Goal: Navigation & Orientation: Find specific page/section

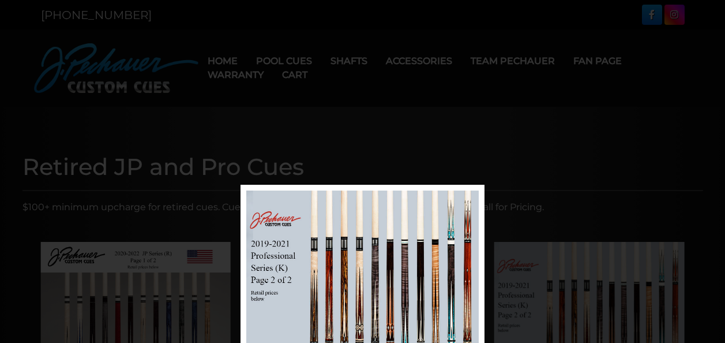
scroll to position [185, 0]
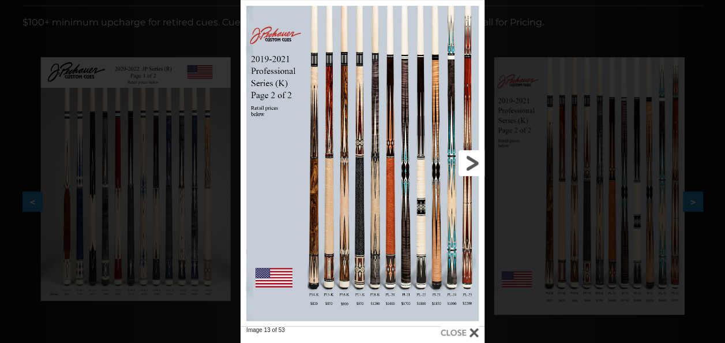
click at [467, 159] on link at bounding box center [430, 163] width 110 height 326
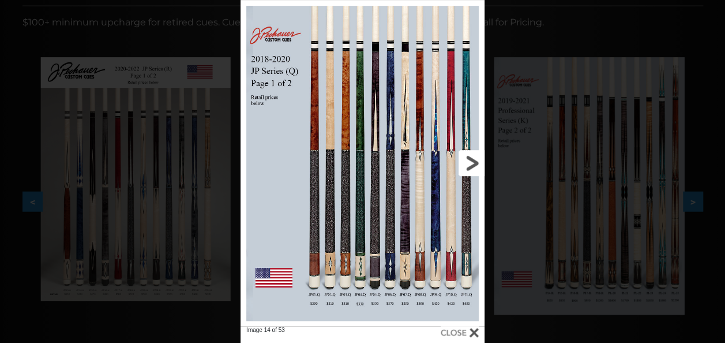
click at [467, 159] on link at bounding box center [430, 163] width 110 height 326
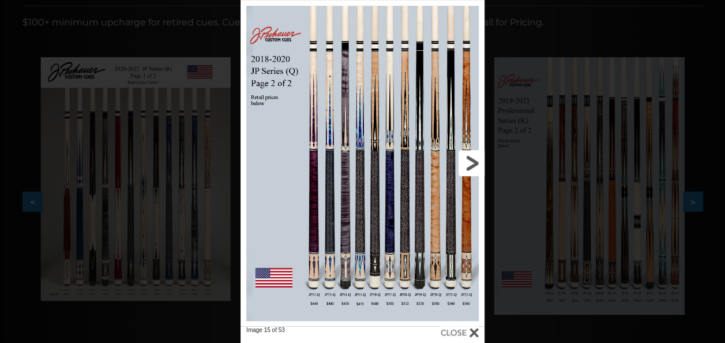
click at [467, 159] on link at bounding box center [430, 163] width 110 height 326
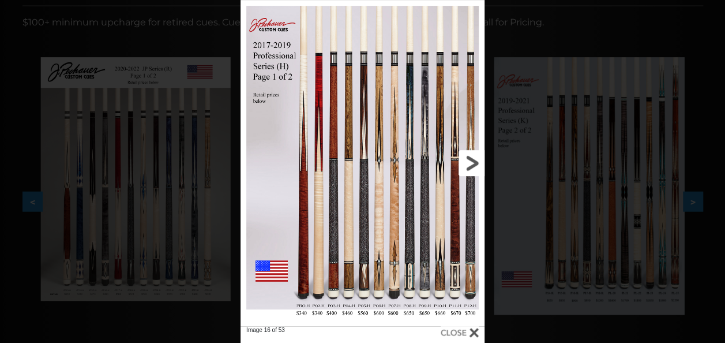
click at [467, 159] on link at bounding box center [430, 163] width 110 height 326
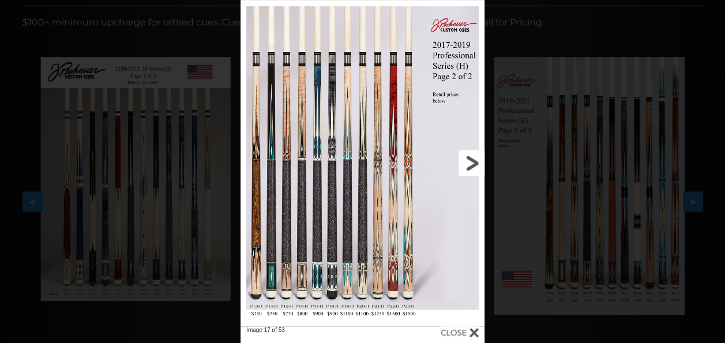
click at [463, 159] on link at bounding box center [430, 163] width 110 height 326
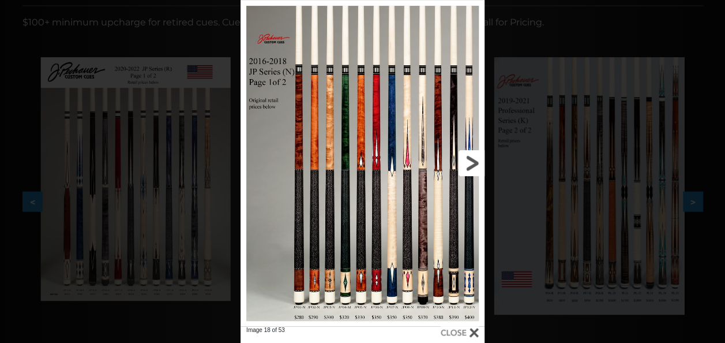
click at [463, 159] on link at bounding box center [430, 163] width 110 height 326
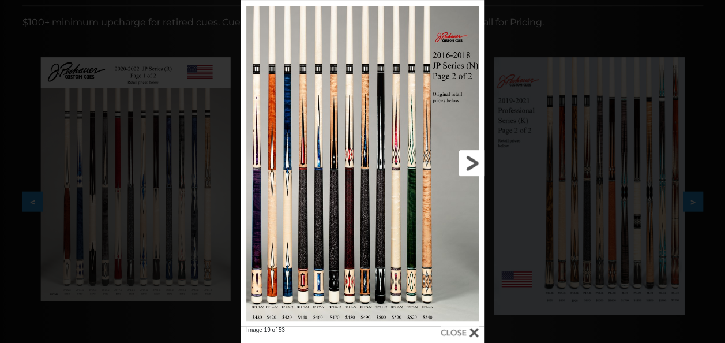
click at [463, 159] on link at bounding box center [430, 163] width 110 height 326
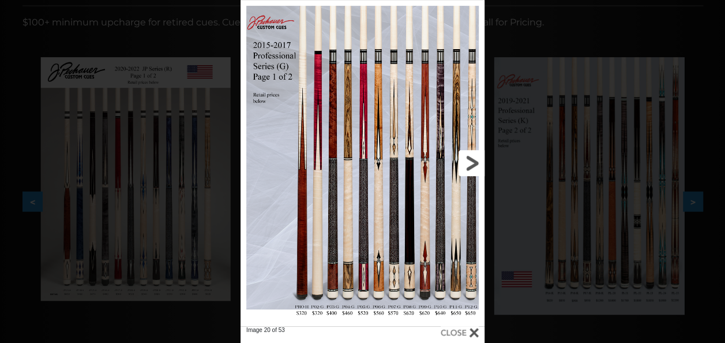
click at [463, 159] on link at bounding box center [430, 163] width 110 height 326
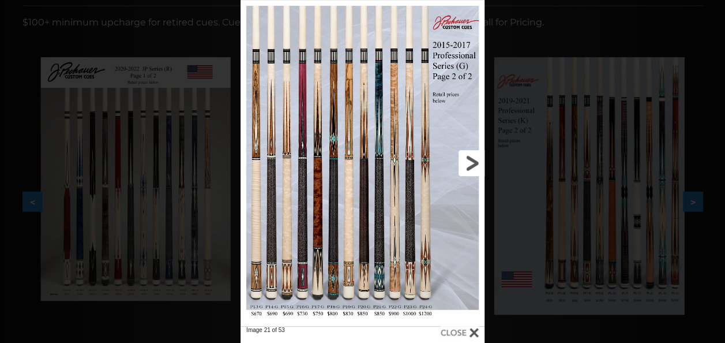
click at [463, 159] on link at bounding box center [430, 163] width 110 height 326
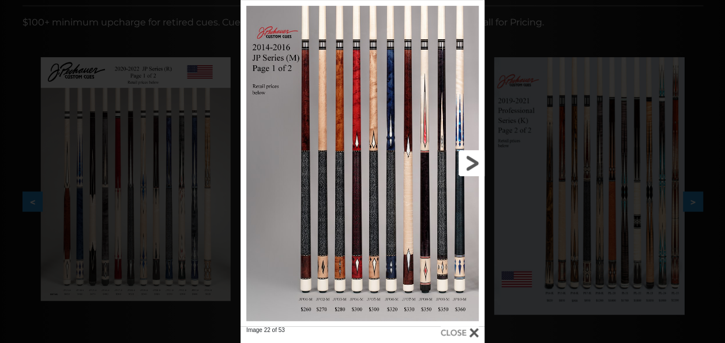
click at [463, 159] on link at bounding box center [430, 163] width 110 height 326
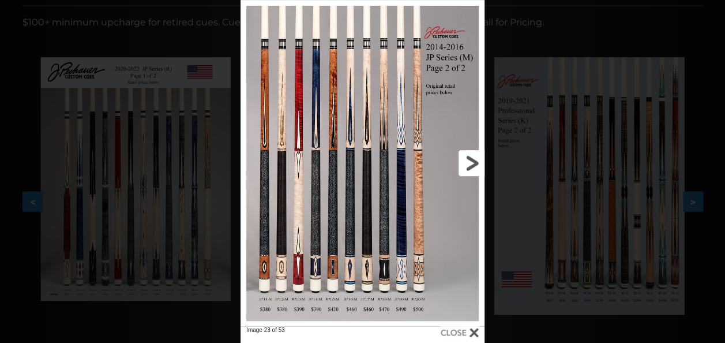
click at [463, 159] on link at bounding box center [430, 163] width 110 height 326
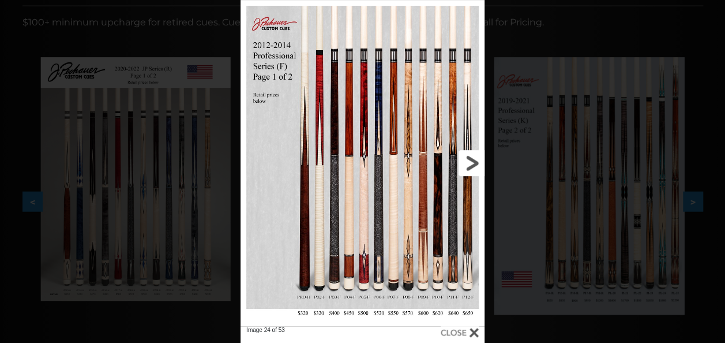
click at [463, 159] on link at bounding box center [430, 163] width 110 height 326
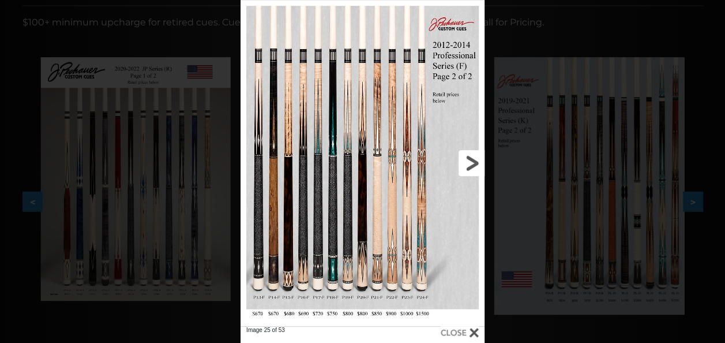
click at [463, 159] on link at bounding box center [430, 163] width 110 height 326
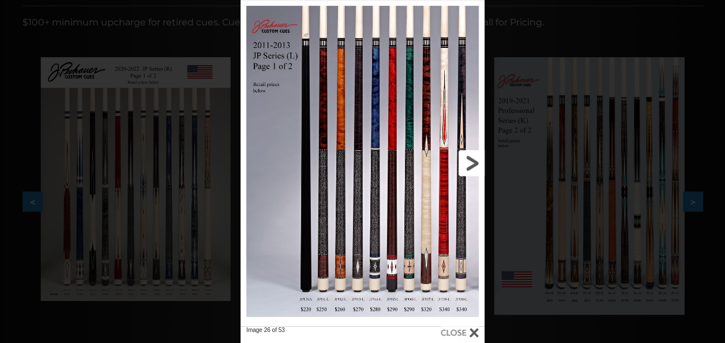
click at [463, 159] on link at bounding box center [430, 163] width 110 height 326
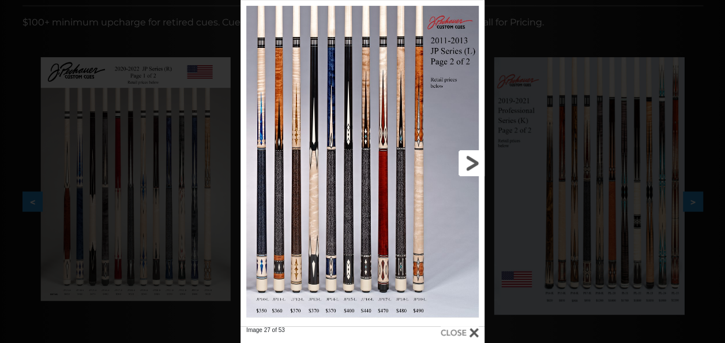
click at [463, 159] on link at bounding box center [430, 163] width 110 height 326
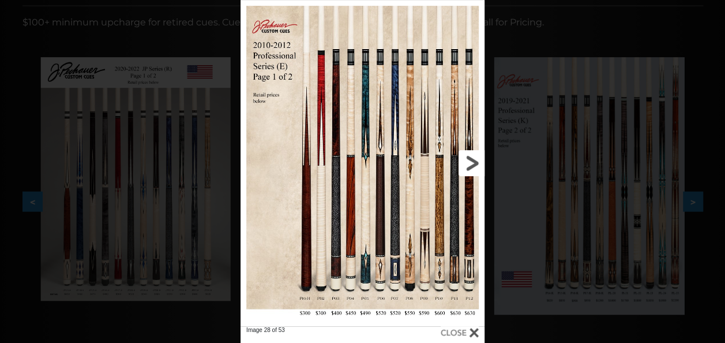
click at [463, 159] on link at bounding box center [430, 163] width 110 height 326
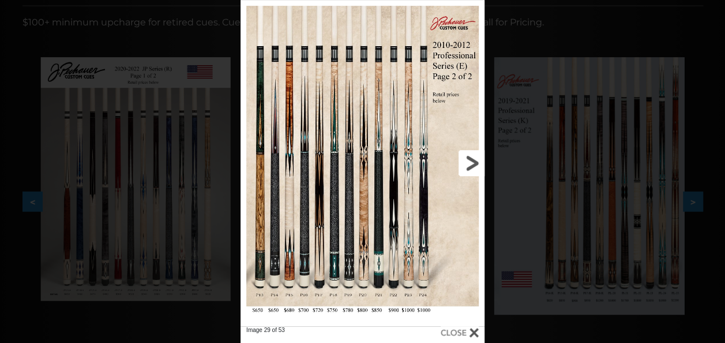
click at [463, 159] on link at bounding box center [430, 163] width 110 height 326
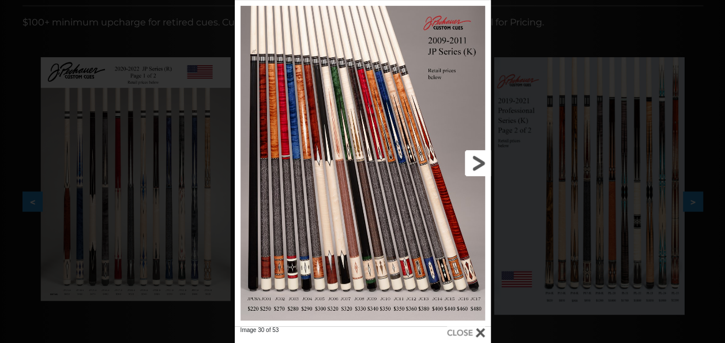
click at [463, 159] on link at bounding box center [433, 163] width 115 height 326
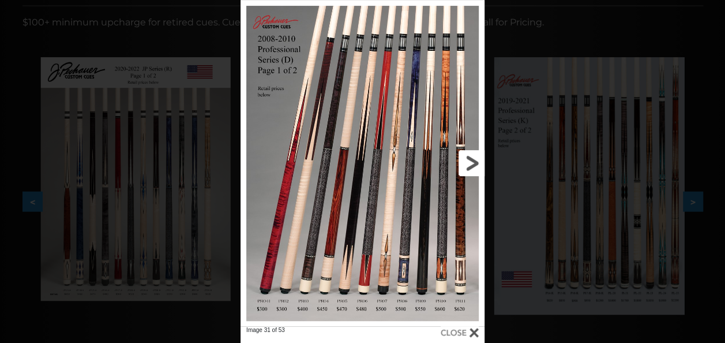
click at [463, 159] on link at bounding box center [430, 163] width 110 height 326
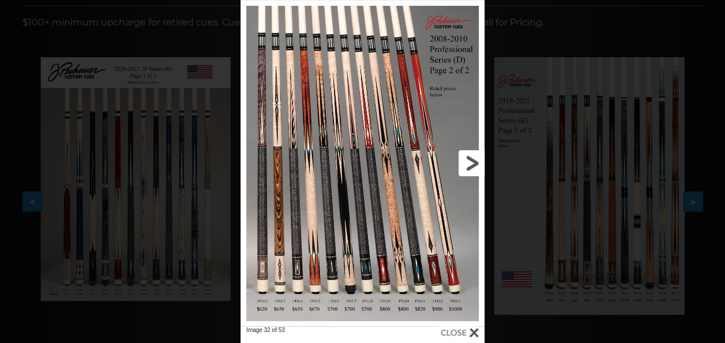
click at [463, 159] on link at bounding box center [430, 163] width 110 height 326
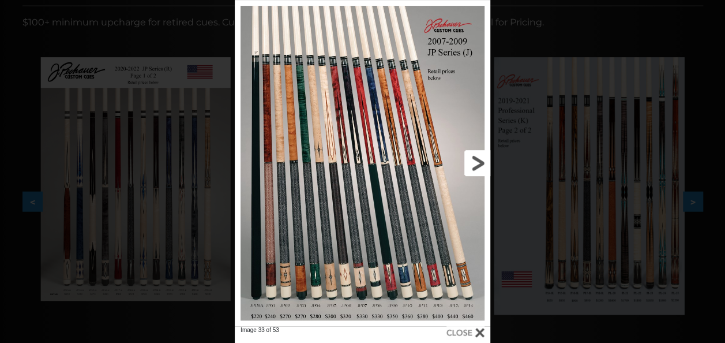
click at [463, 159] on link at bounding box center [433, 163] width 115 height 326
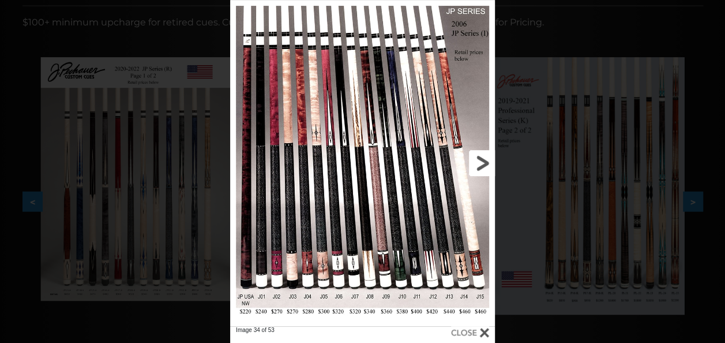
click at [463, 159] on link at bounding box center [435, 163] width 119 height 326
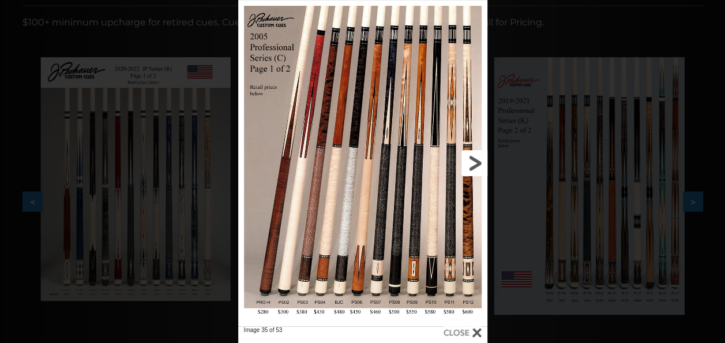
click at [463, 159] on link at bounding box center [431, 163] width 112 height 326
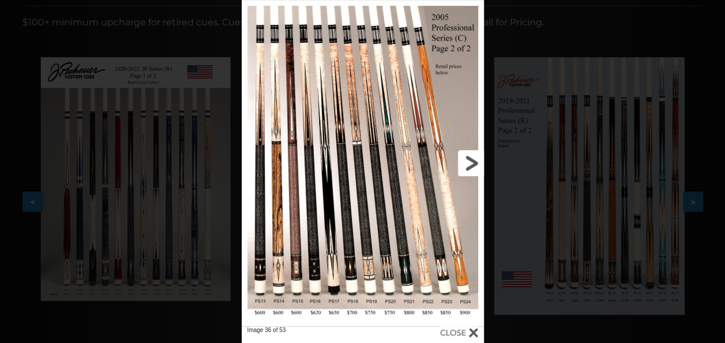
click at [455, 163] on link at bounding box center [429, 163] width 109 height 326
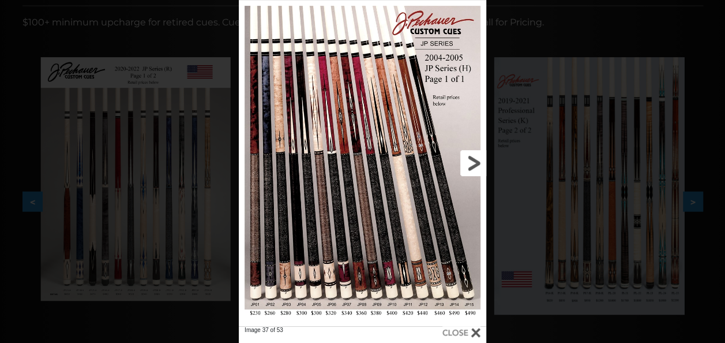
click at [455, 163] on link at bounding box center [430, 163] width 111 height 326
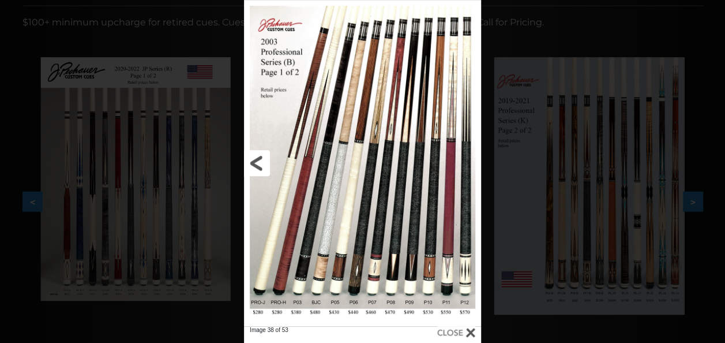
click at [260, 164] on link at bounding box center [297, 163] width 107 height 326
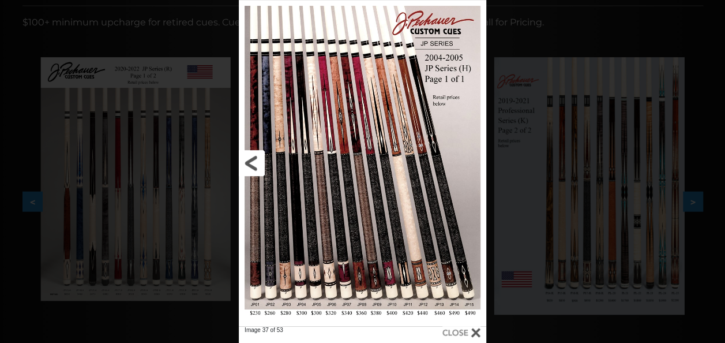
click at [259, 163] on link at bounding box center [294, 163] width 111 height 326
